Goal: Navigation & Orientation: Find specific page/section

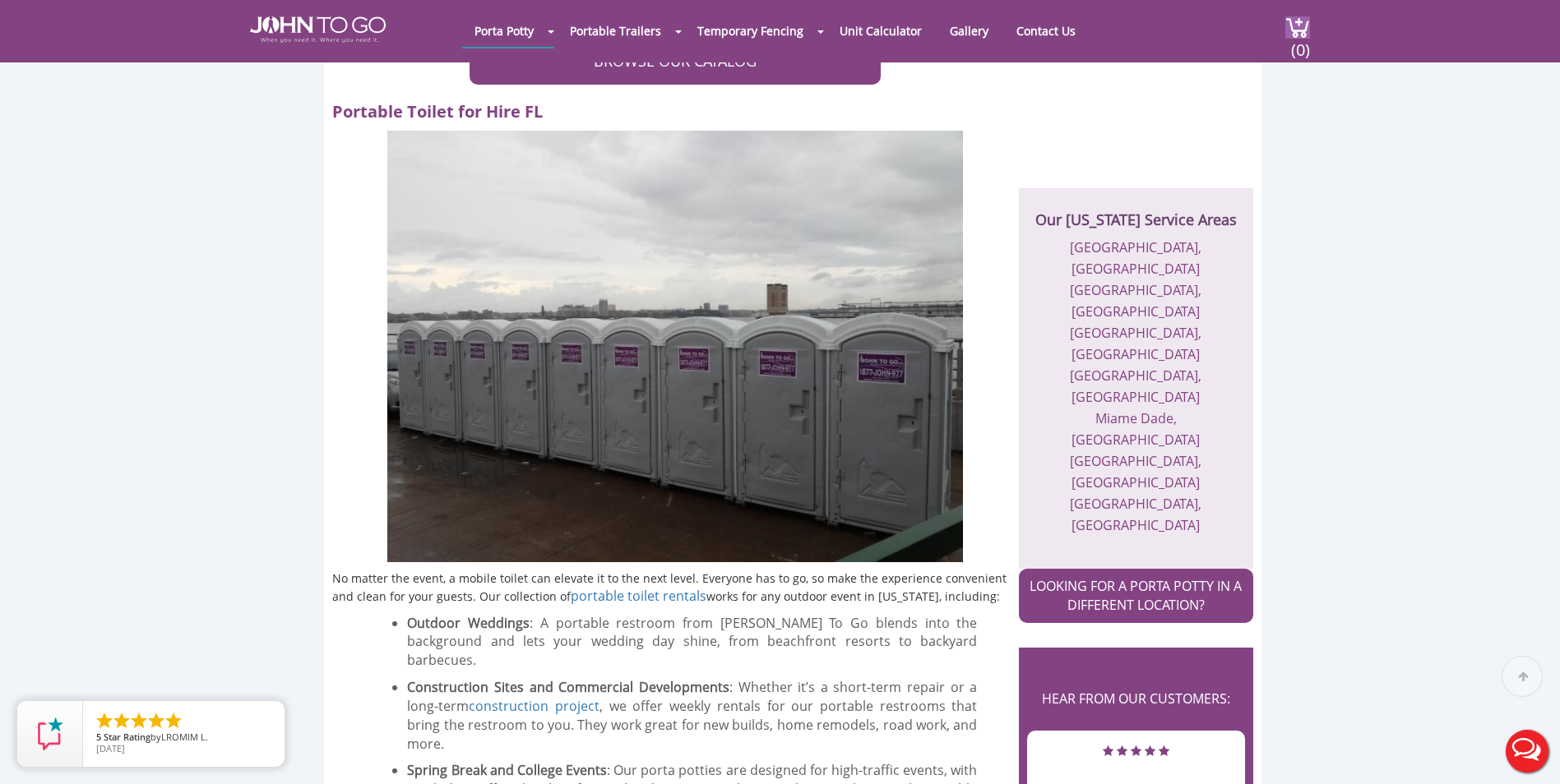
scroll to position [493, 0]
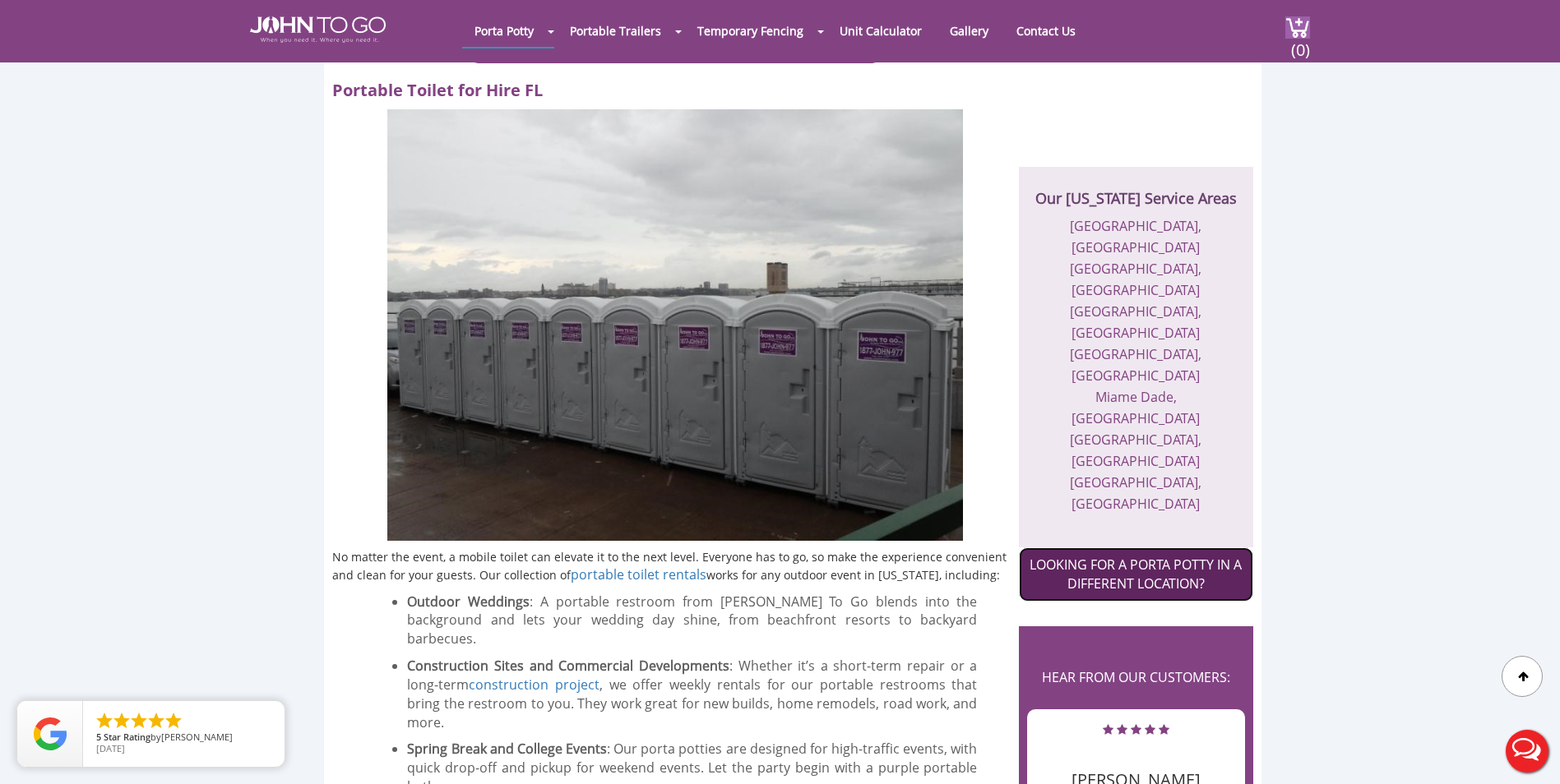
click at [1081, 548] on link "LOOKING FOR A PORTA POTTY IN A DIFFERENT LOCATION?" at bounding box center [1135, 575] width 234 height 55
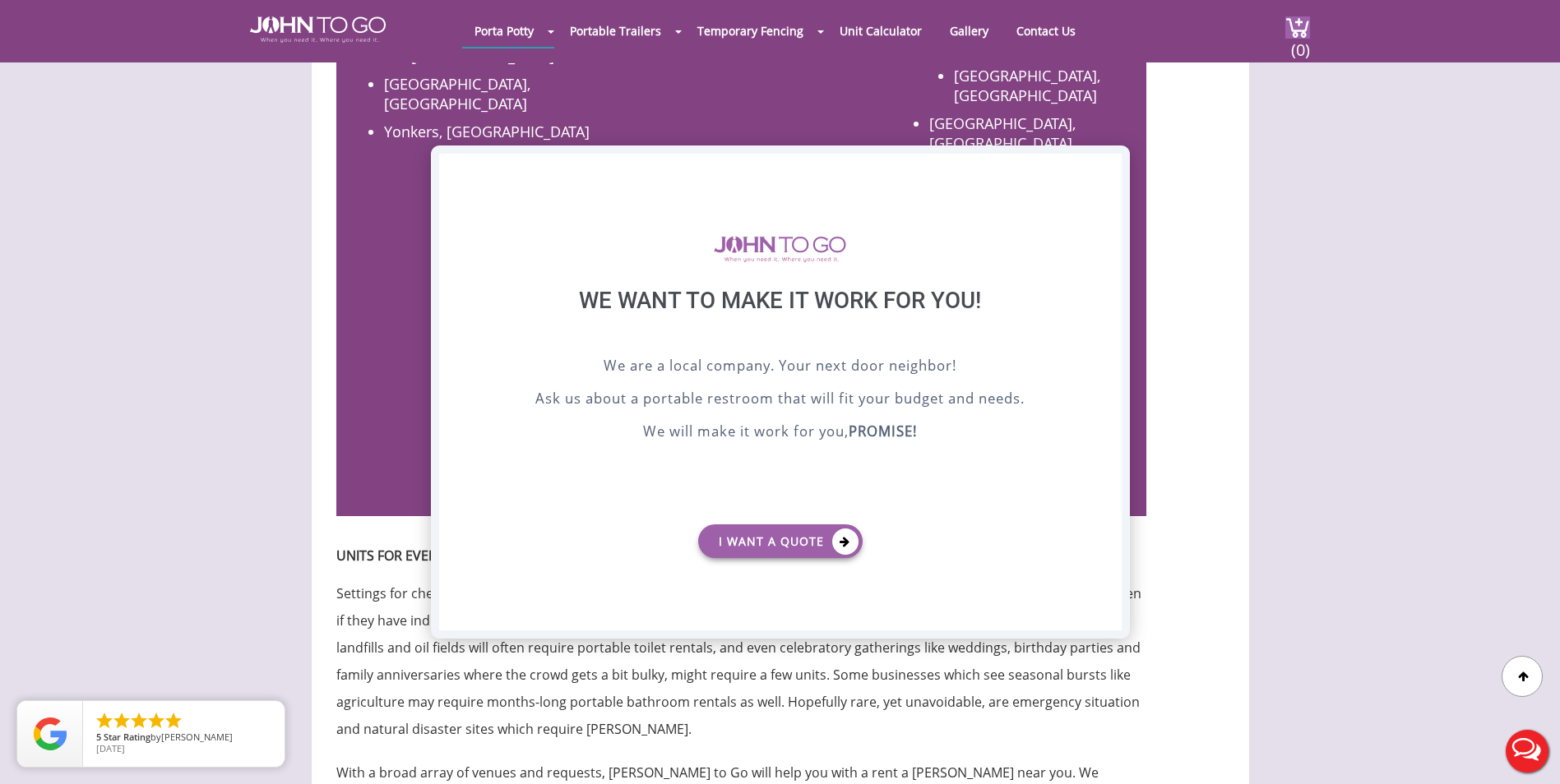
click at [1105, 164] on div "X" at bounding box center [1108, 167] width 26 height 28
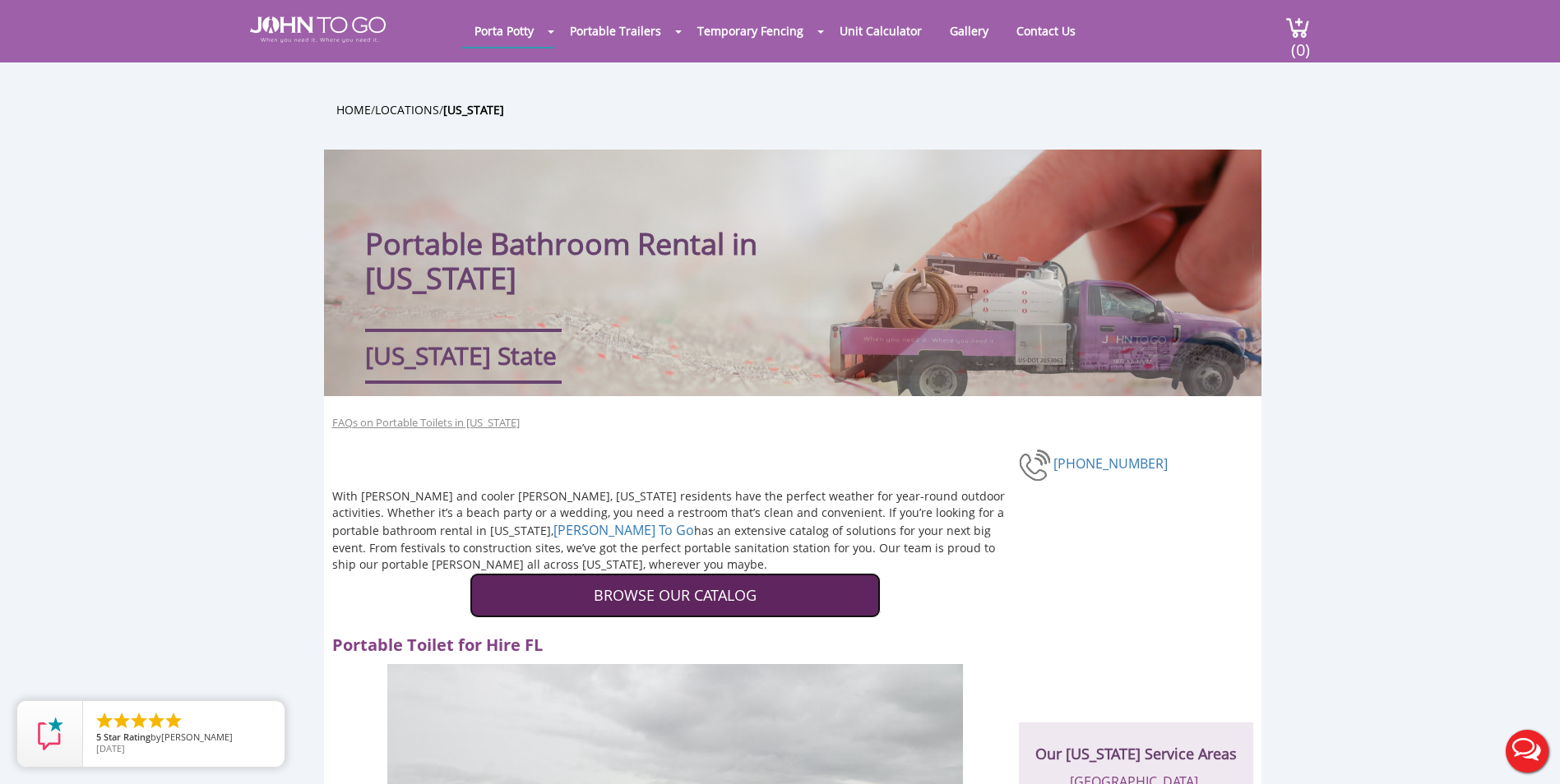
click at [745, 584] on link "BROWSE OUR CATALOG" at bounding box center [675, 596] width 411 height 46
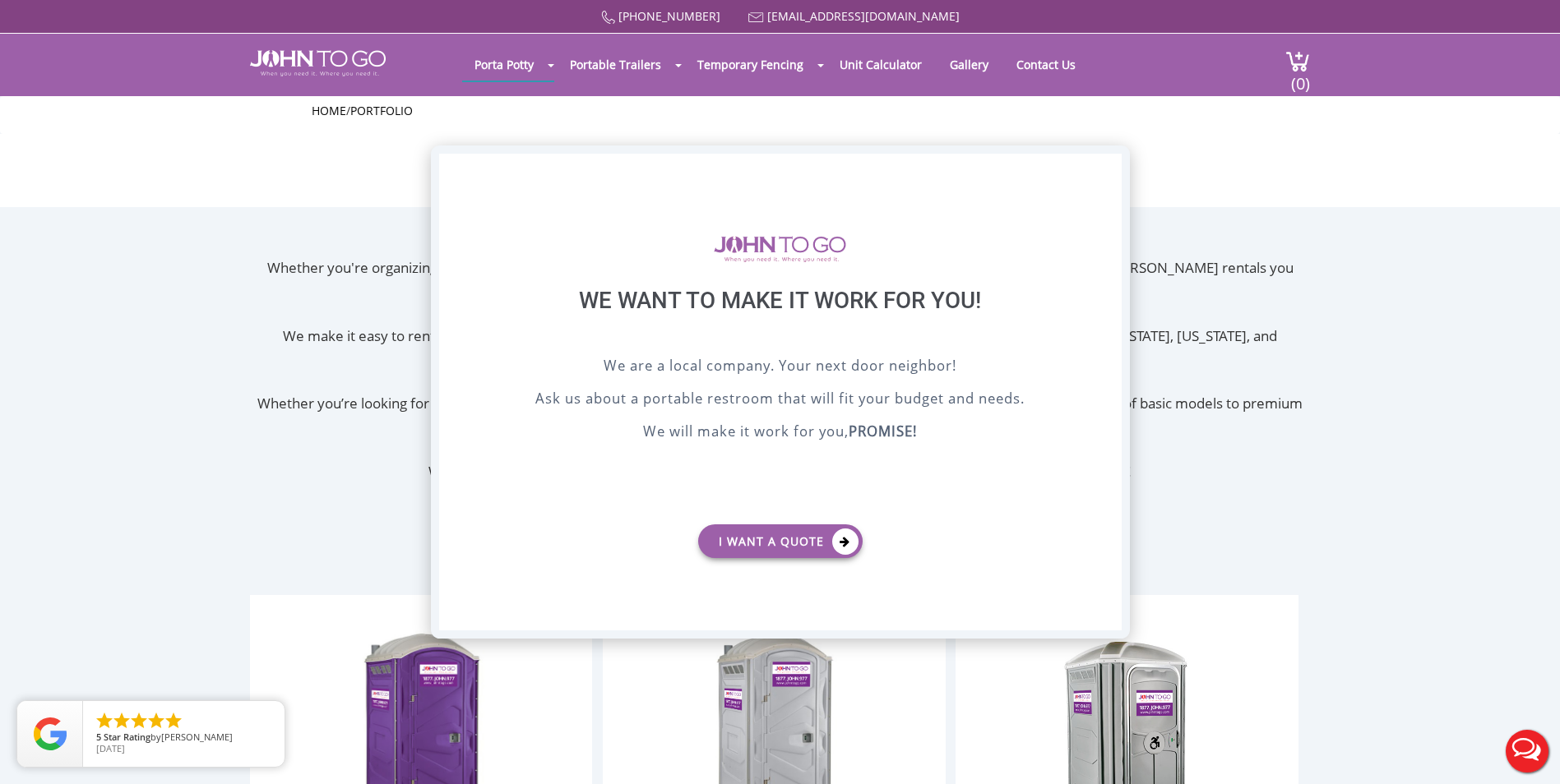
click at [1105, 163] on div "X" at bounding box center [1108, 167] width 26 height 28
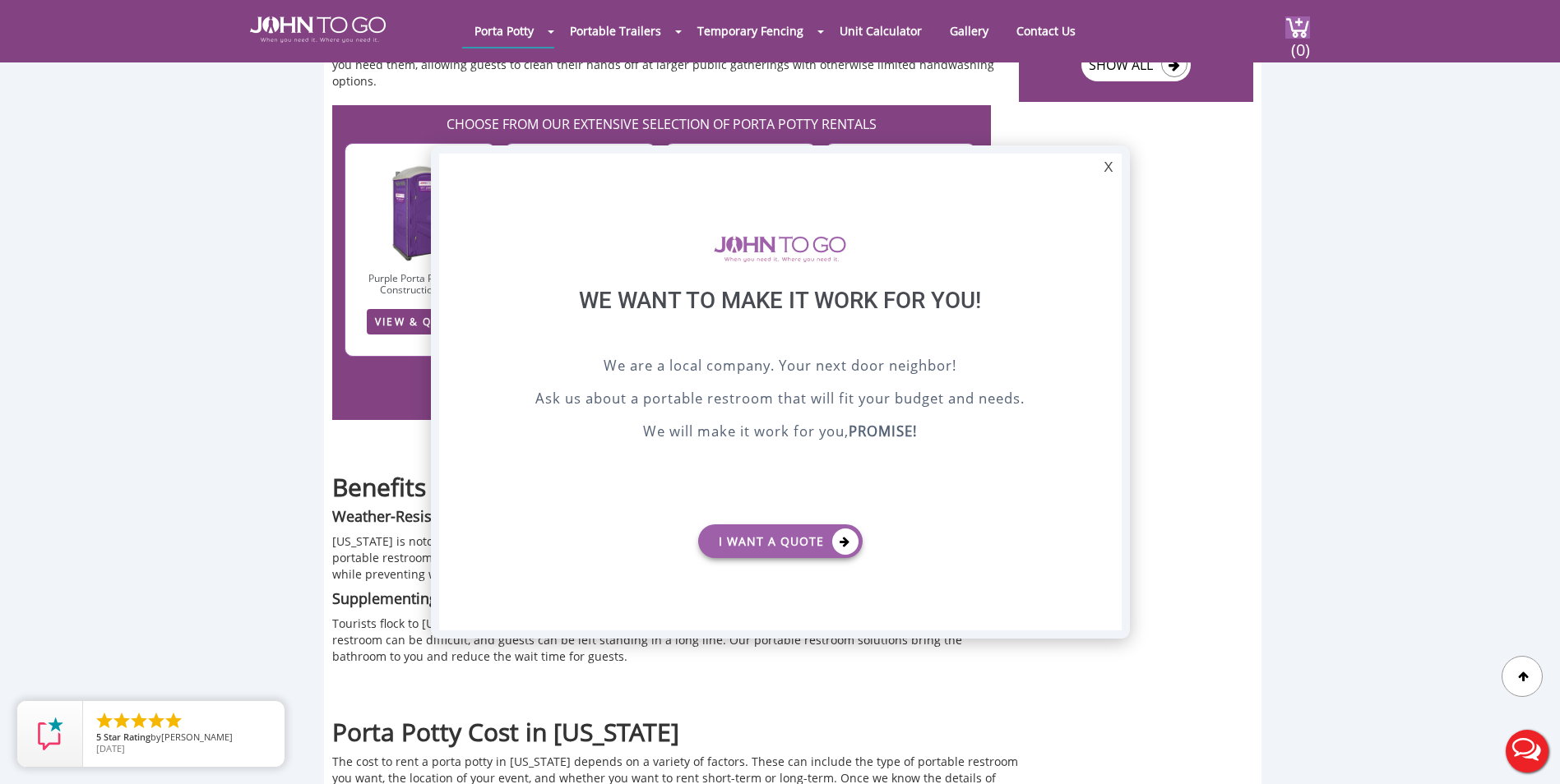
click at [1102, 176] on div "X" at bounding box center [1108, 167] width 26 height 28
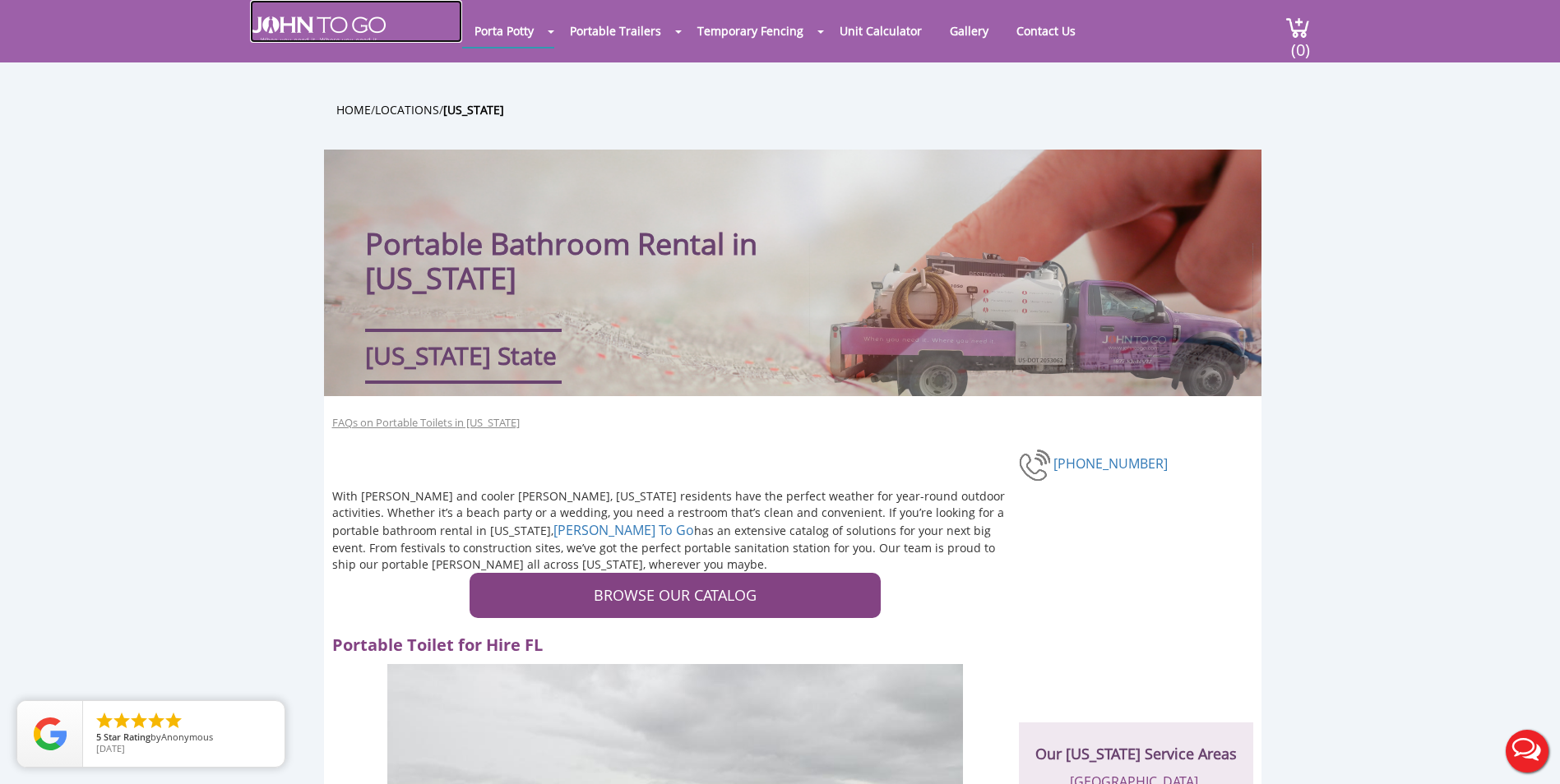
click at [338, 35] on img at bounding box center [317, 29] width 136 height 26
